Goal: Task Accomplishment & Management: Complete application form

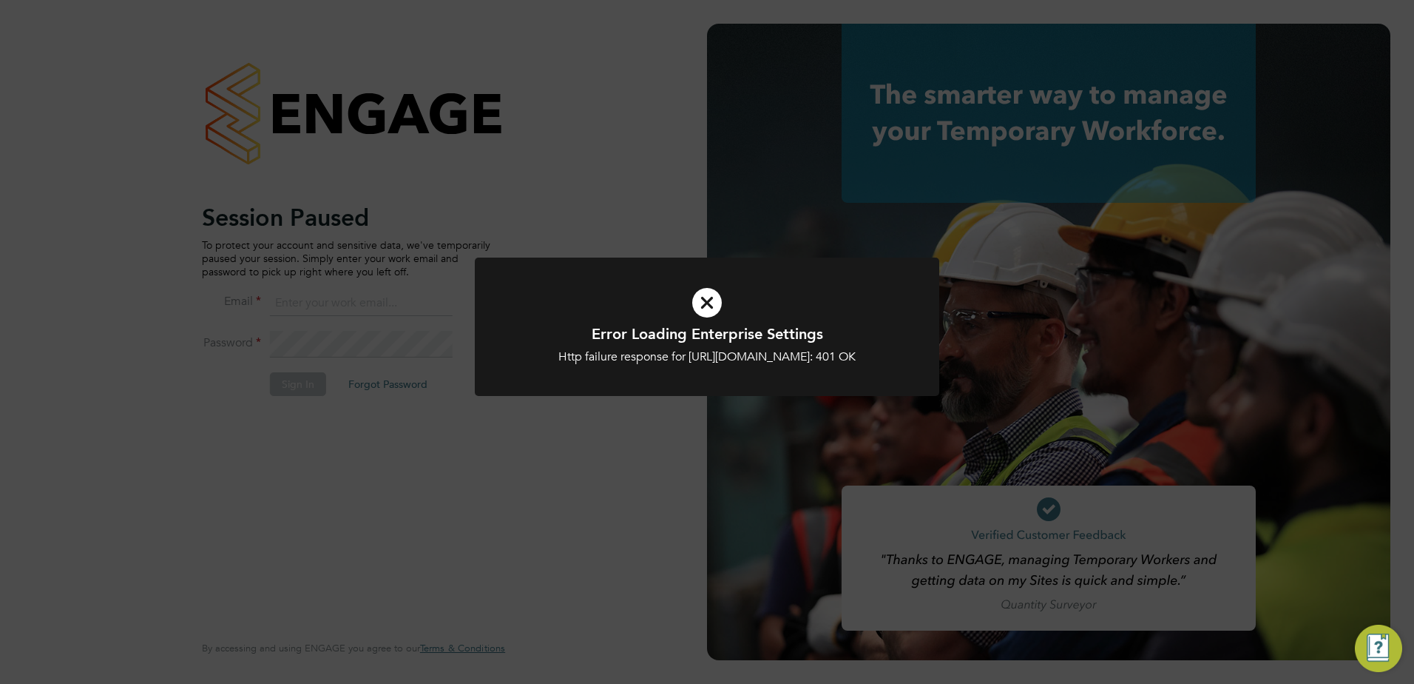
type input "fesouth@protocol.co.uk"
click at [434, 409] on div "Error Loading Enterprise Settings Http failure response for https://protocol.ap…" at bounding box center [707, 342] width 1414 height 684
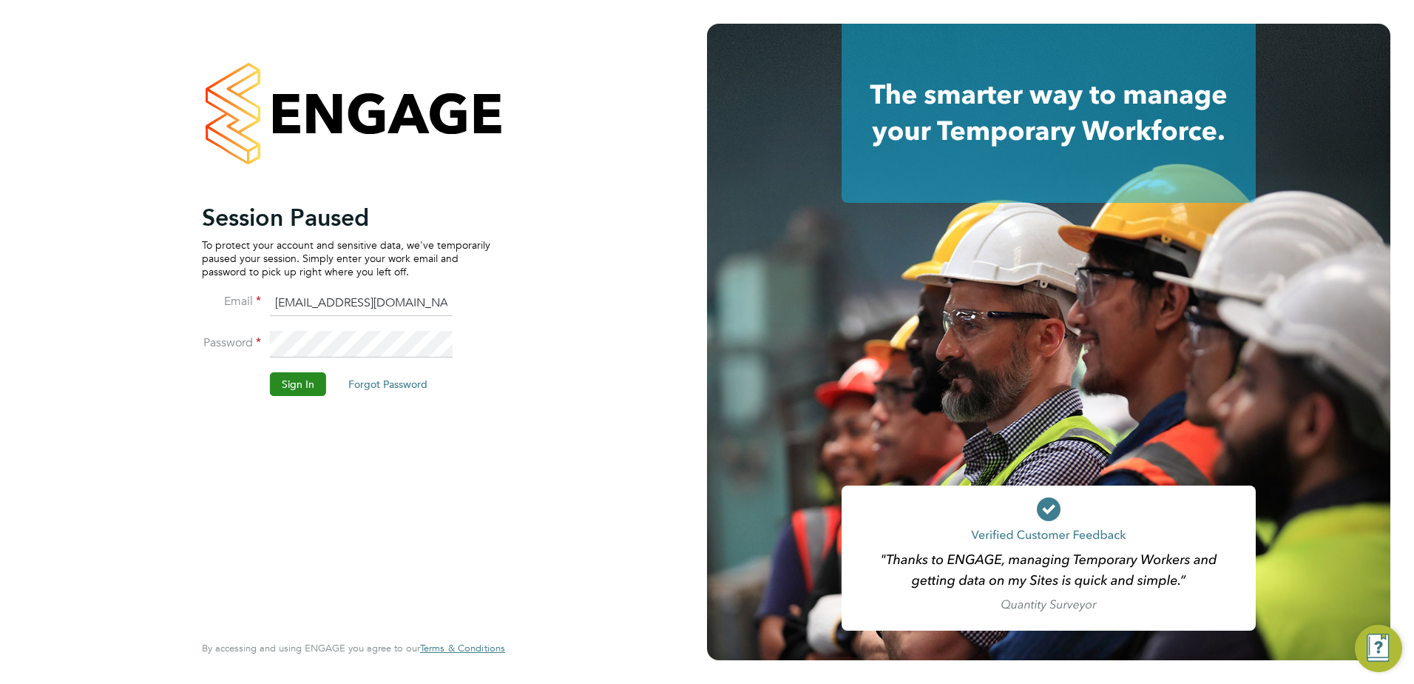
click at [306, 387] on button "Sign In" at bounding box center [298, 384] width 56 height 24
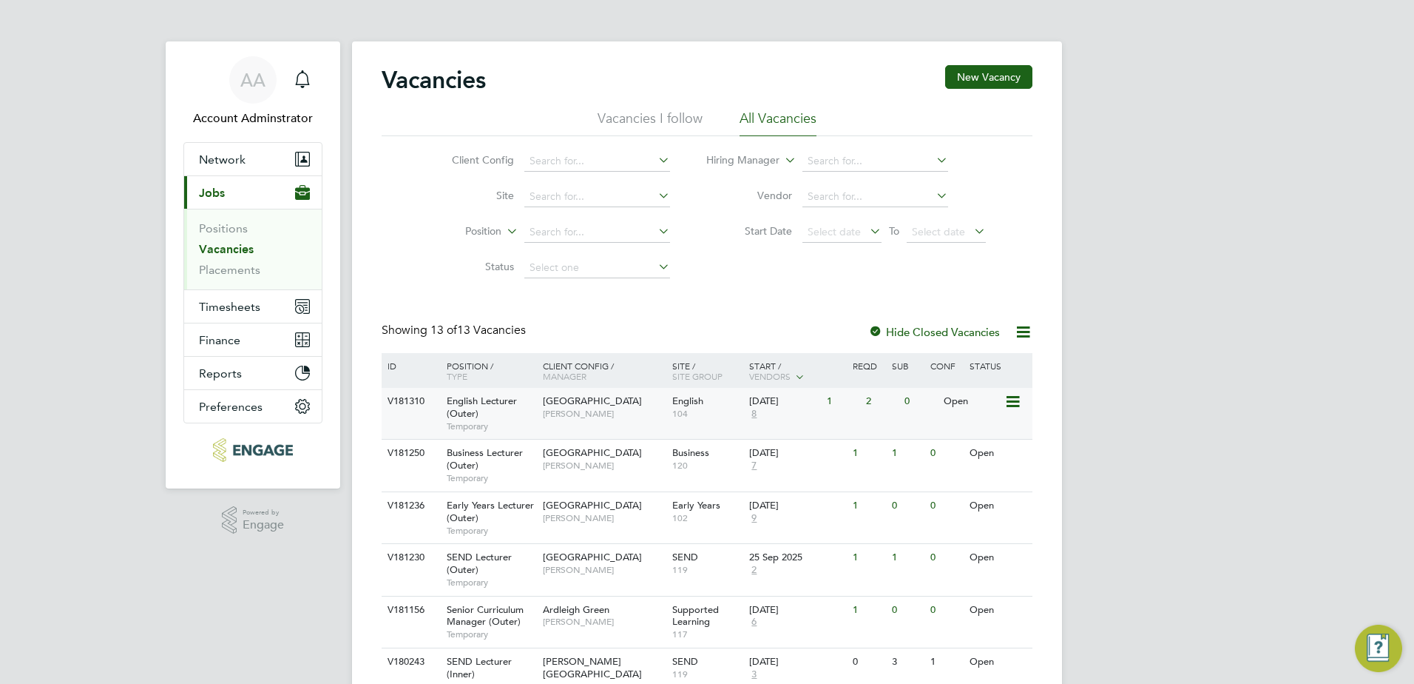
click at [530, 419] on div "English Lecturer (Outer) Temporary" at bounding box center [488, 413] width 104 height 51
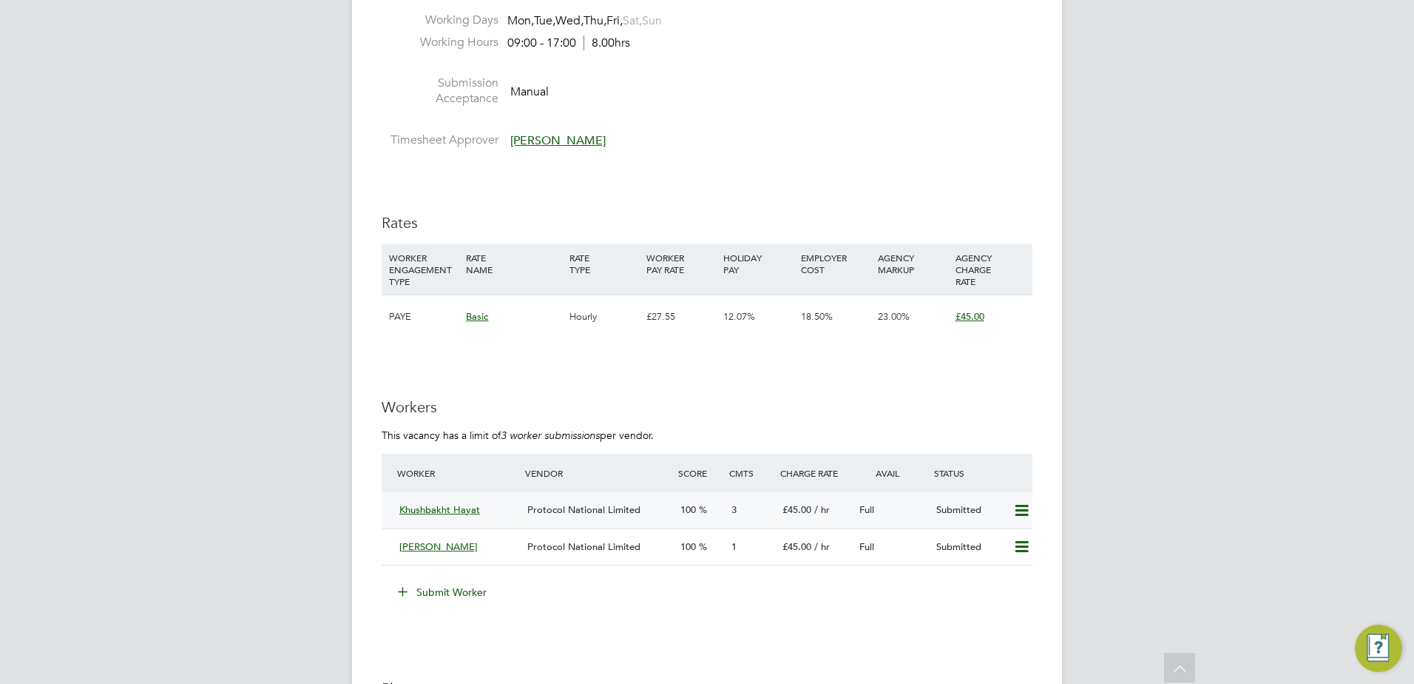
click at [393, 510] on div "Khushbakht Hayat Protocol National Limited 100 3 £45.00 / hr Full Submitted" at bounding box center [707, 510] width 651 height 36
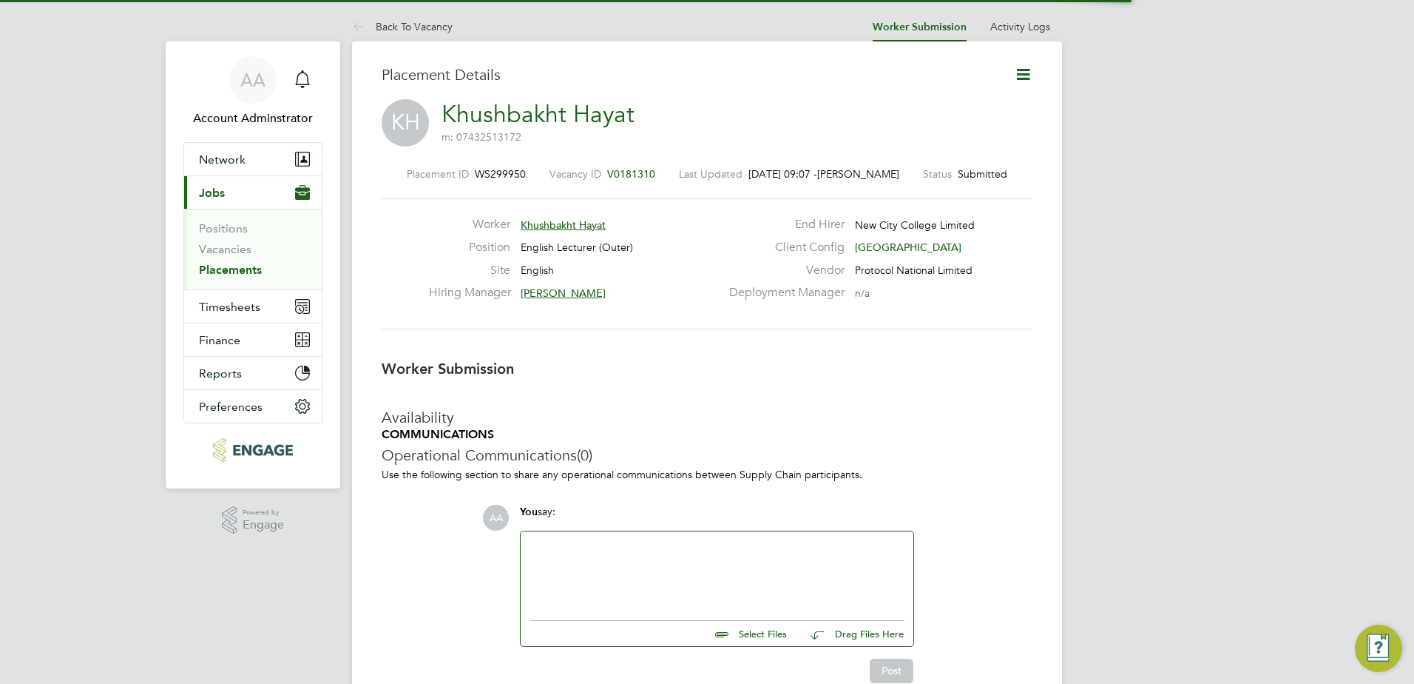
scroll to position [7, 7]
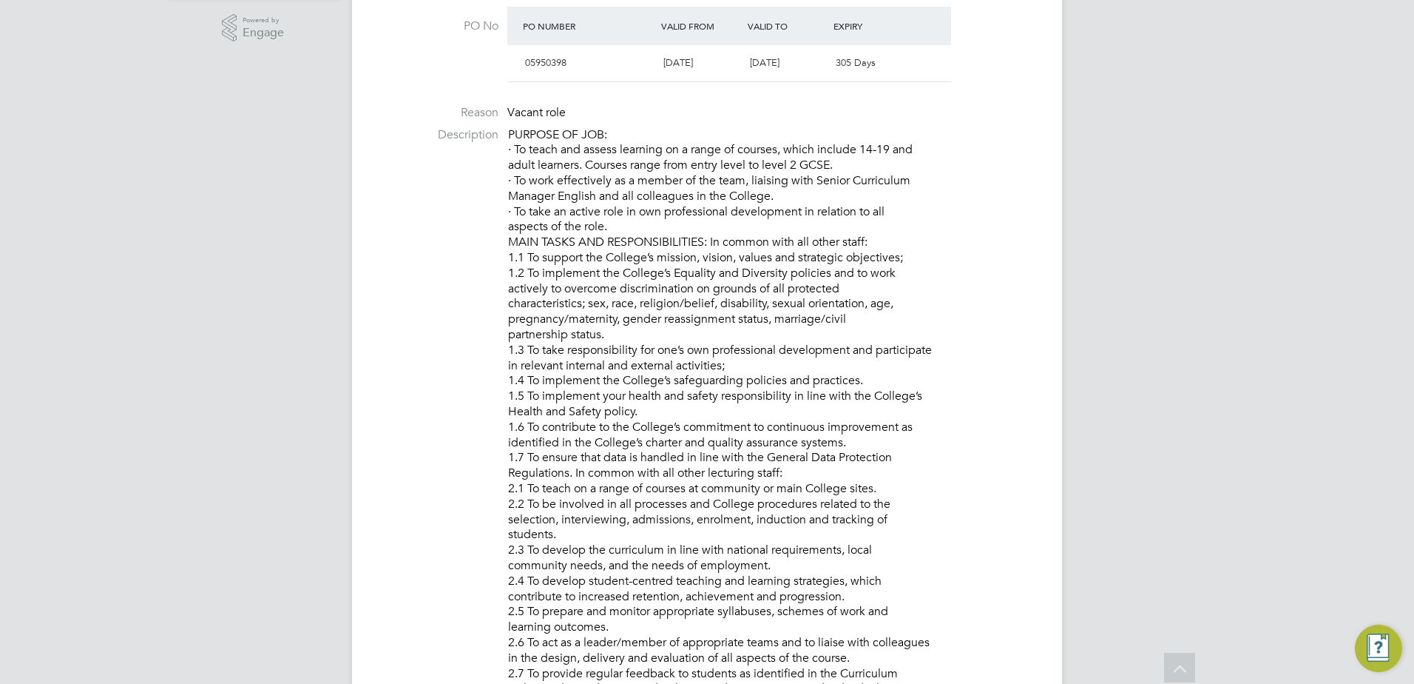
click at [439, 253] on li "Description PURPOSE OF JOB: · To teach and assess learning on a range of course…" at bounding box center [707, 696] width 651 height 1138
